Goal: Use online tool/utility: Use online tool/utility

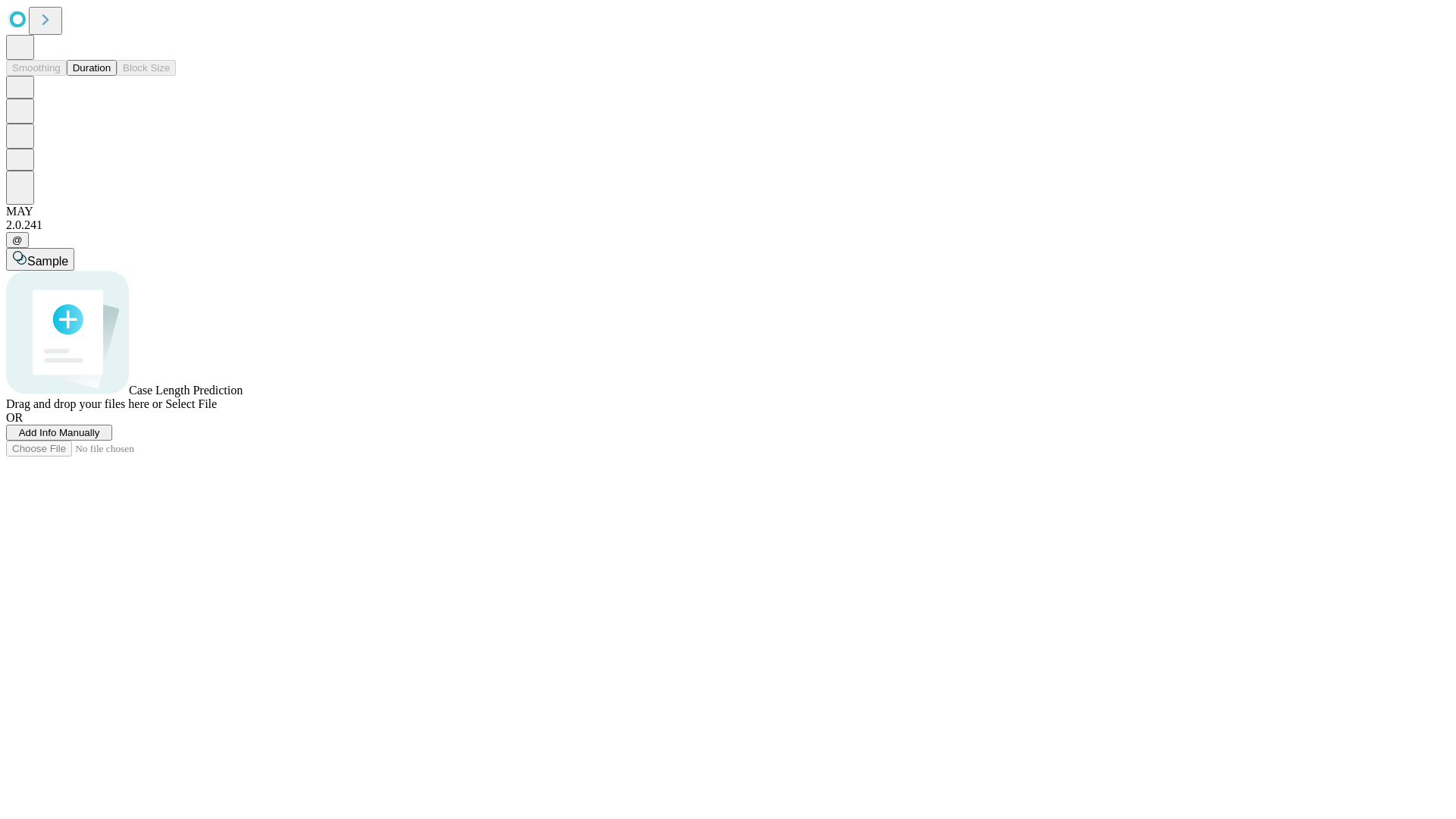
click at [110, 76] on button "Duration" at bounding box center [91, 67] width 50 height 16
click at [68, 255] on span "Sample" at bounding box center [48, 261] width 41 height 13
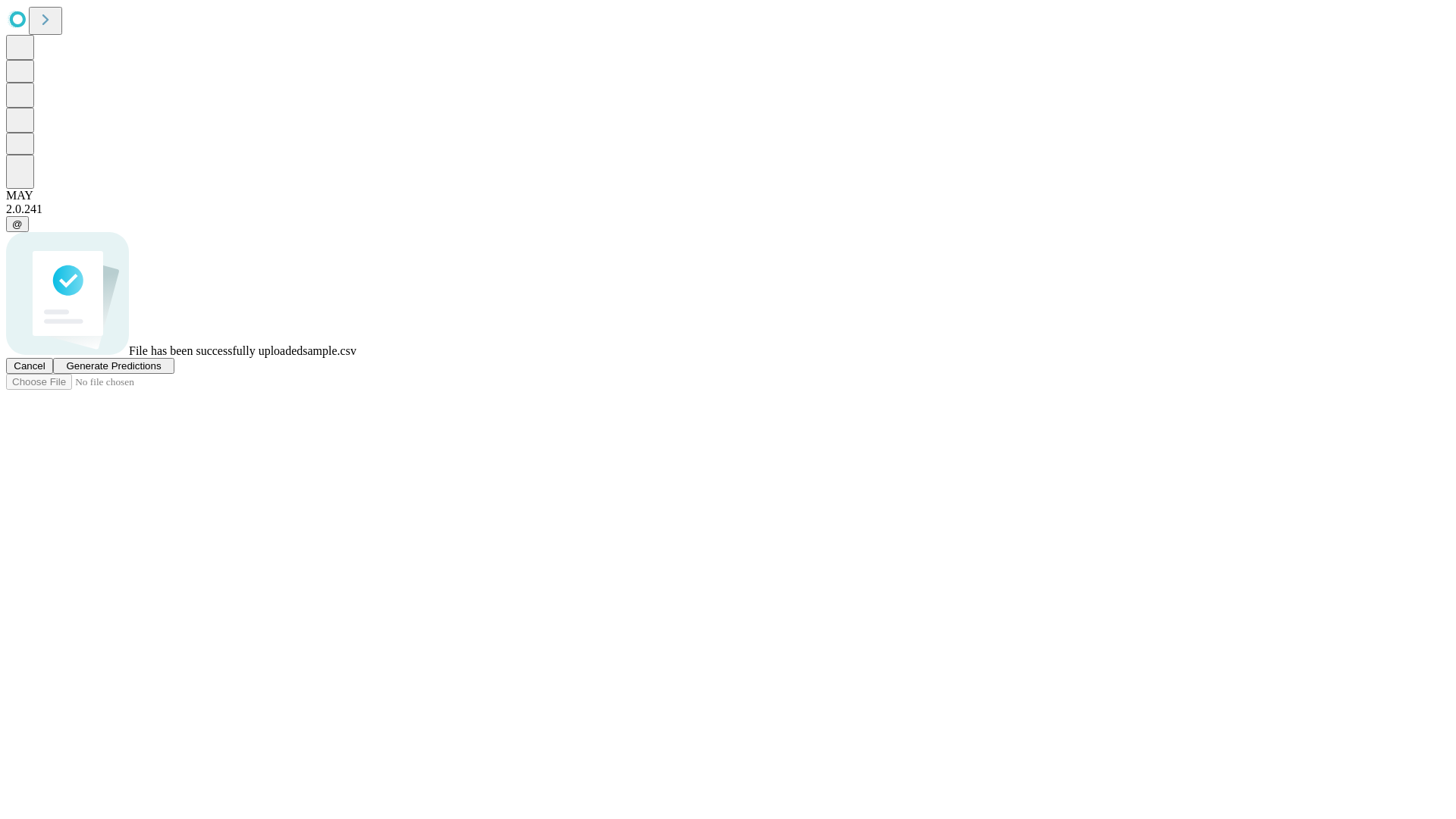
click at [161, 371] on span "Generate Predictions" at bounding box center [113, 366] width 94 height 11
